Goal: Navigation & Orientation: Find specific page/section

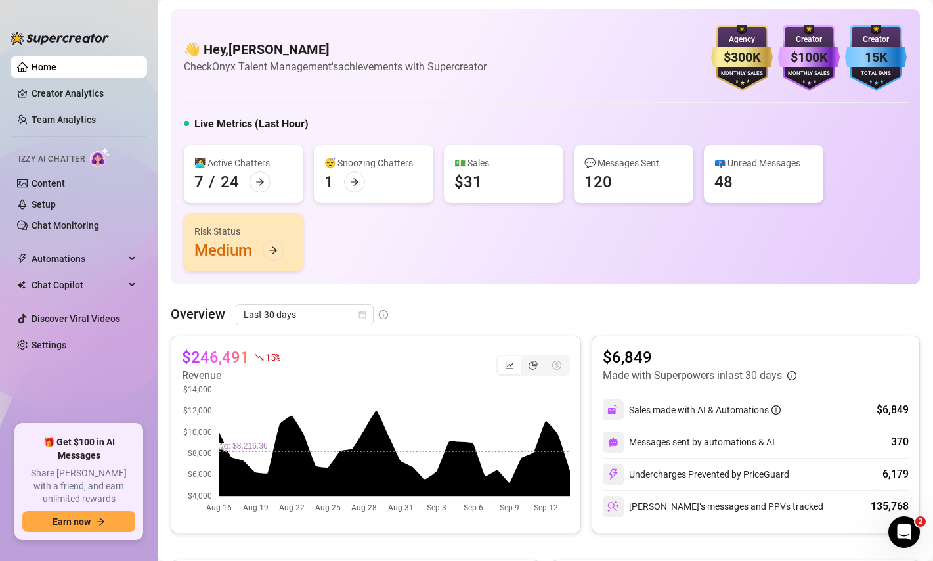
click at [587, 338] on div "$246,491 15 % Revenue $6,849 Made with Superpowers in last 30 days Sales made w…" at bounding box center [546, 435] width 750 height 198
click at [51, 122] on link "Team Analytics" at bounding box center [64, 119] width 64 height 11
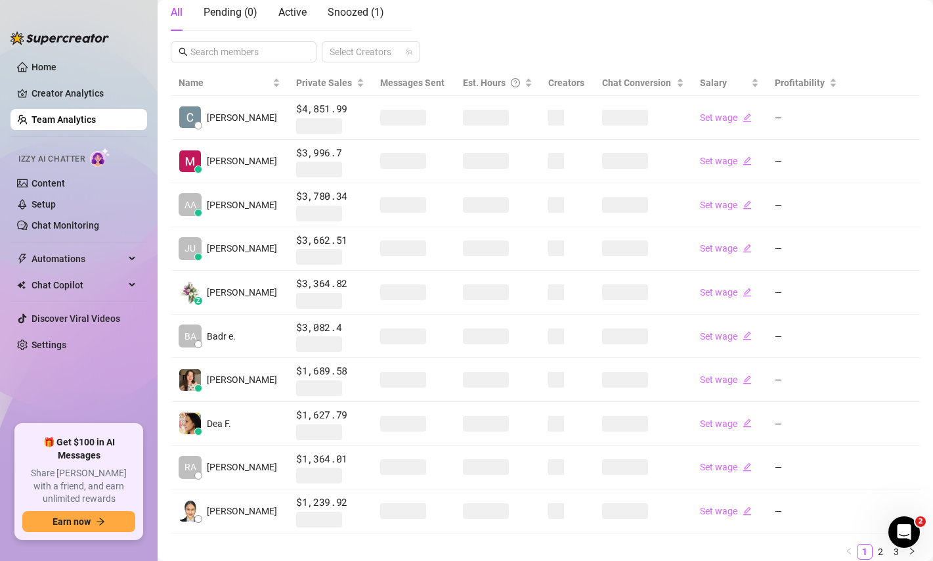
scroll to position [265, 0]
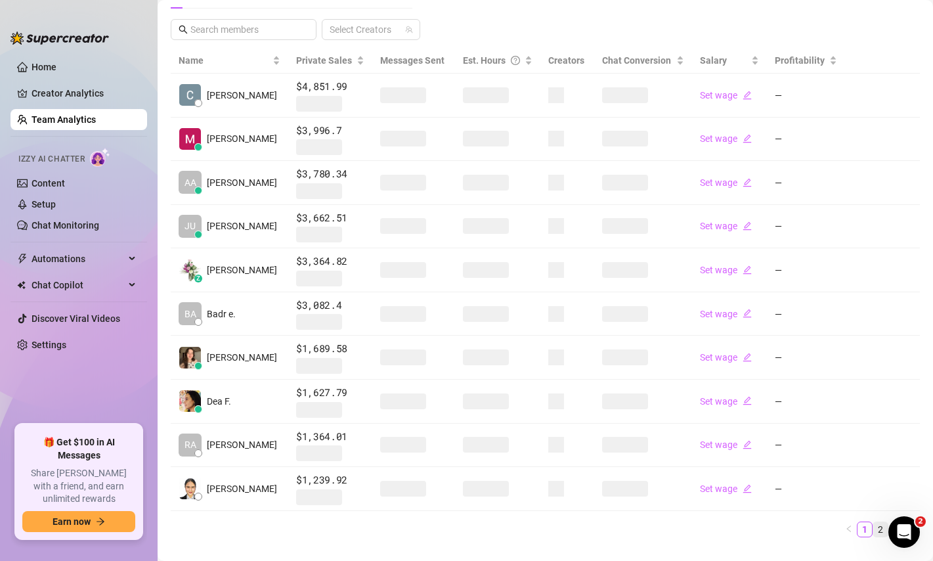
click at [878, 529] on link "2" at bounding box center [881, 529] width 14 height 14
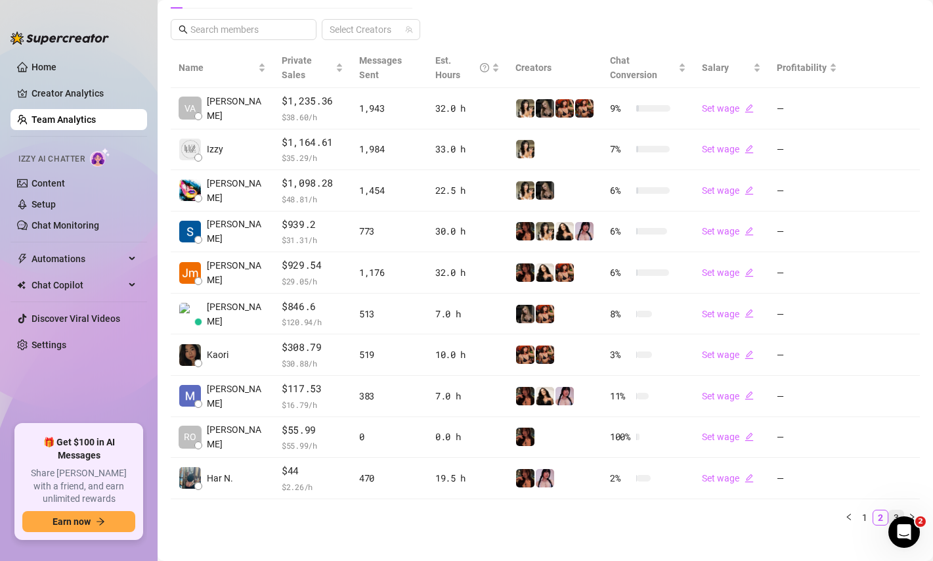
click at [898, 510] on link "3" at bounding box center [896, 517] width 14 height 14
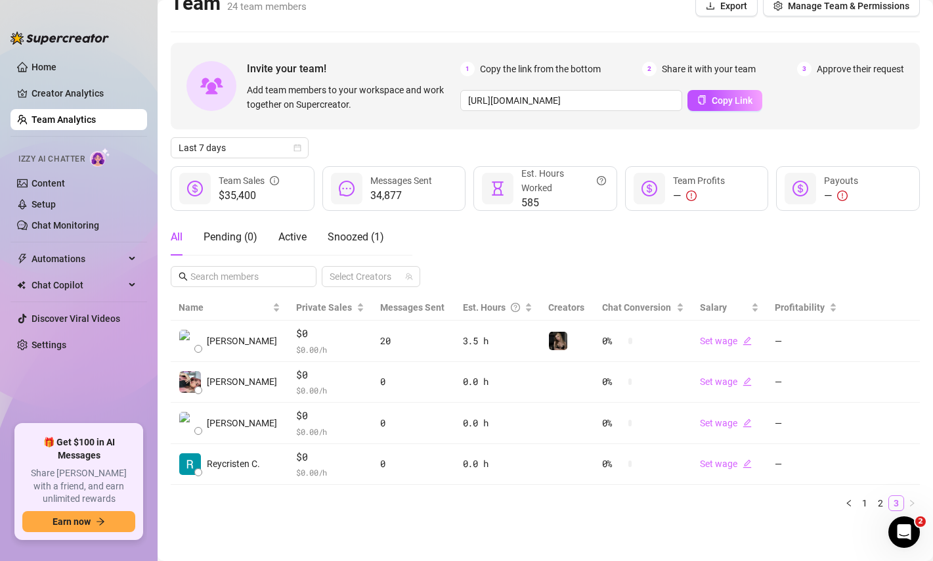
scroll to position [18, 0]
click at [865, 505] on link "1" at bounding box center [865, 503] width 14 height 14
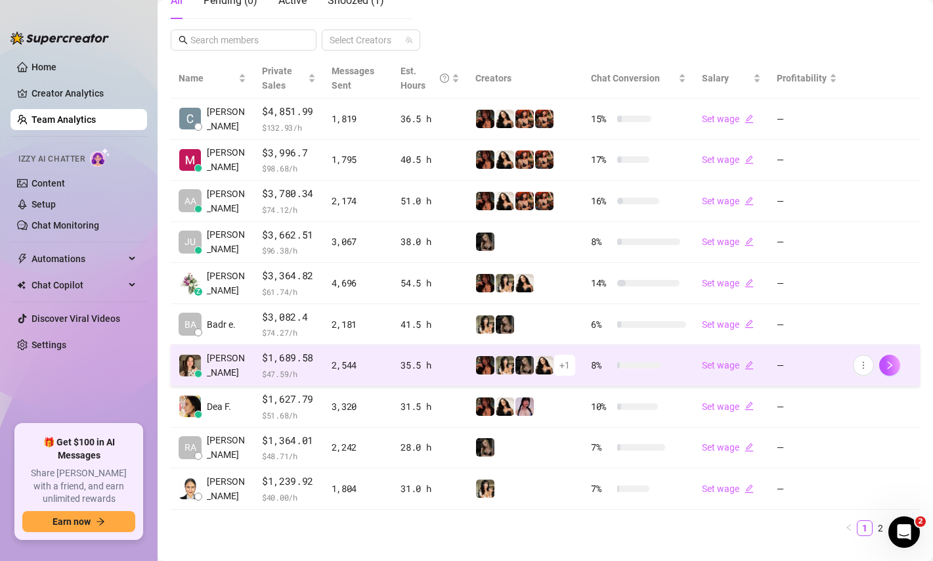
scroll to position [264, 0]
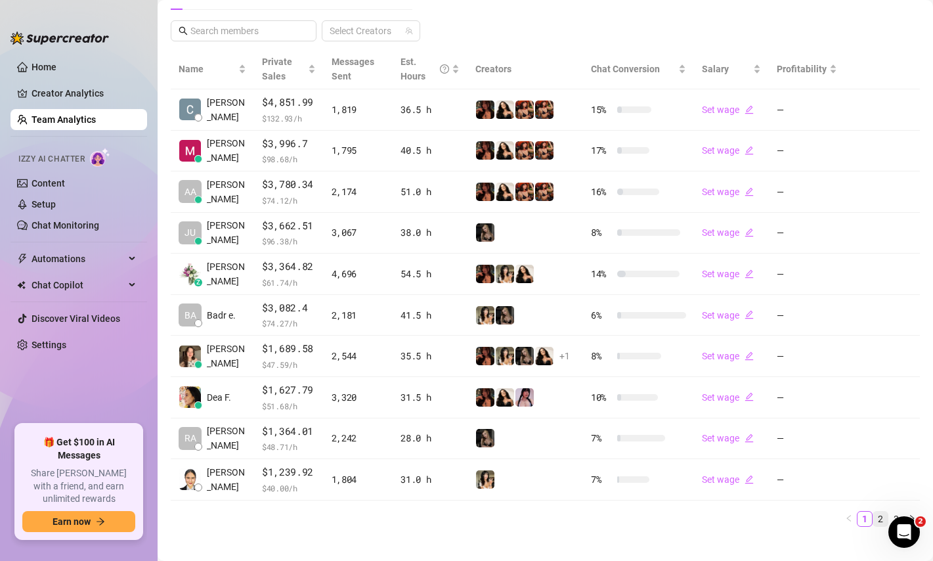
click at [884, 522] on link "2" at bounding box center [881, 519] width 14 height 14
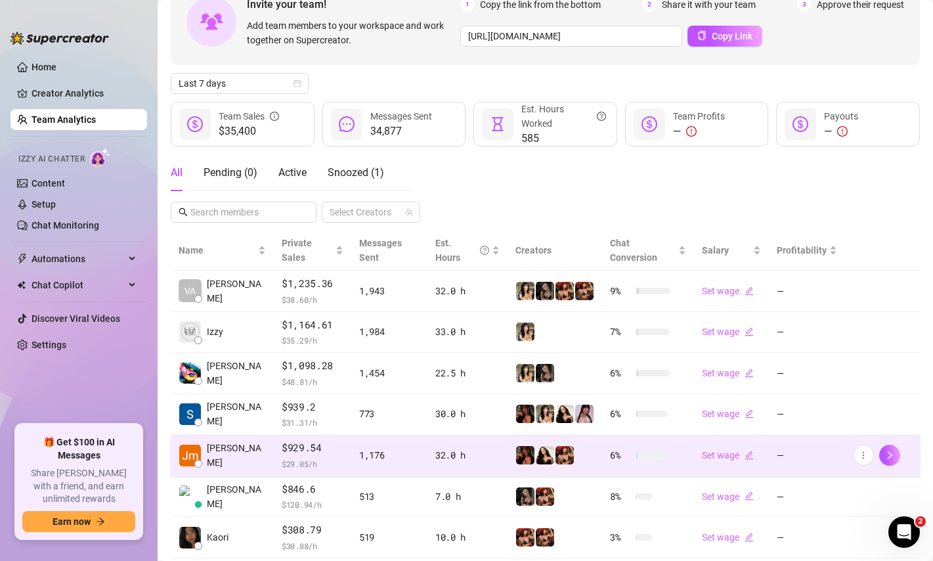
scroll to position [60, 0]
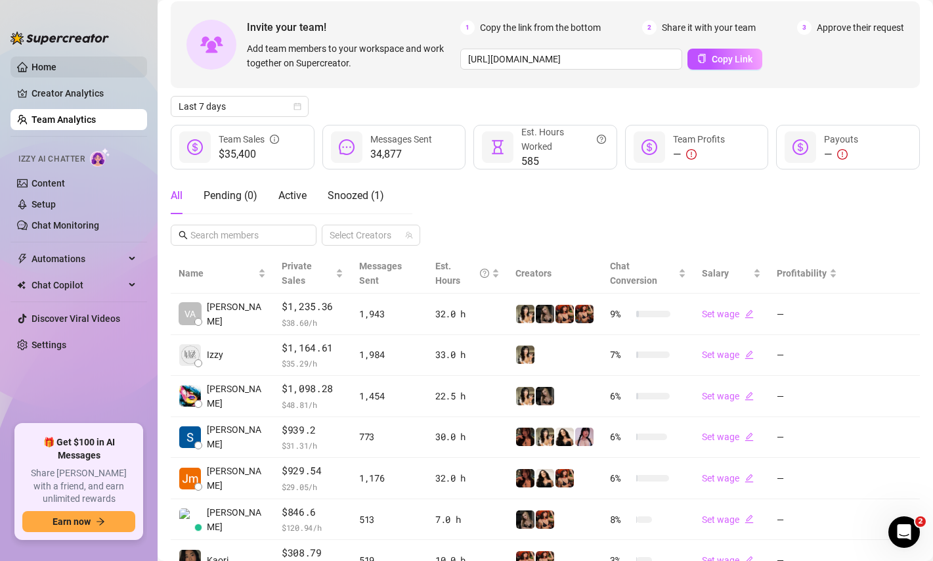
click at [49, 68] on link "Home" at bounding box center [44, 67] width 25 height 11
